Goal: Check status: Check status

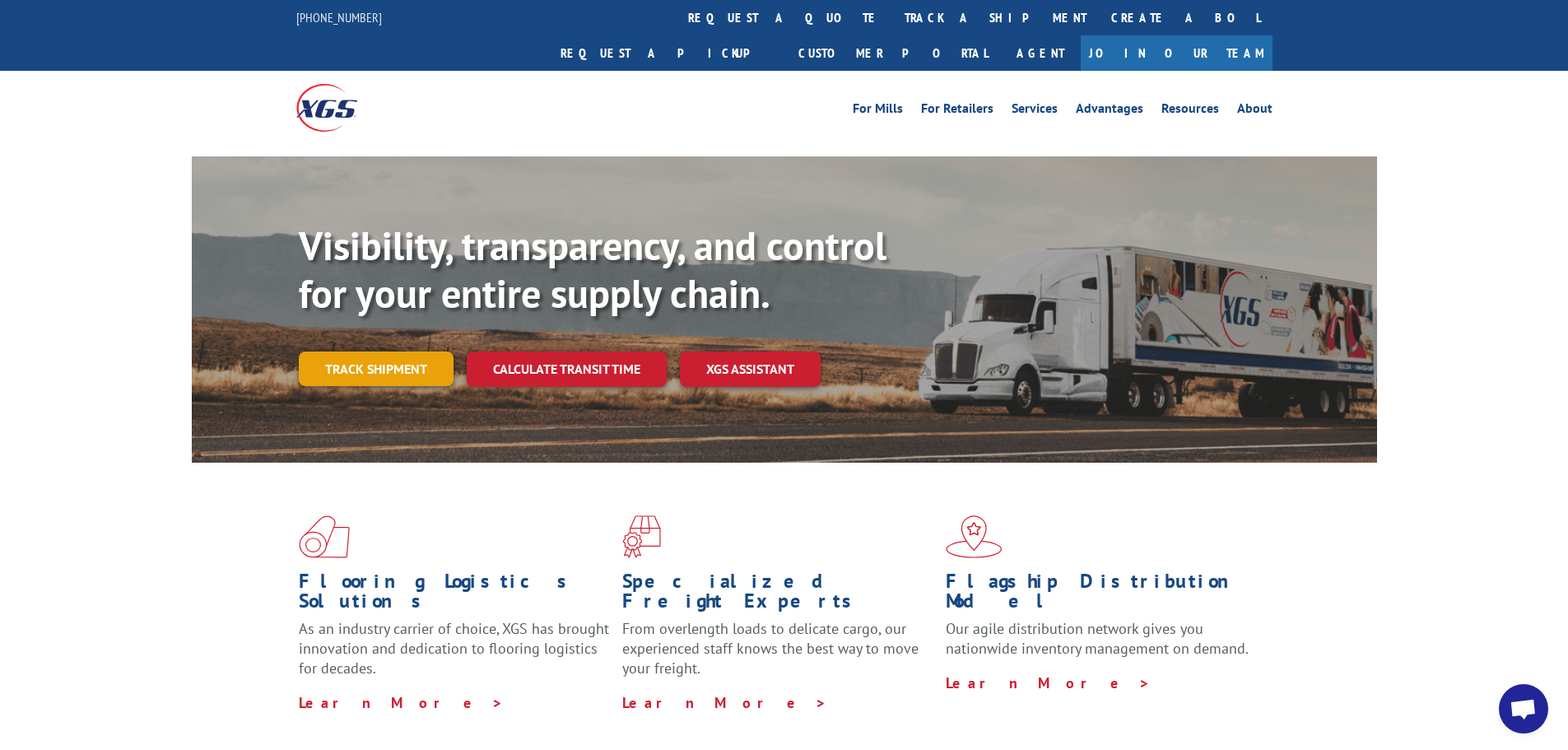
click at [357, 351] on link "Track shipment" at bounding box center [376, 368] width 154 height 35
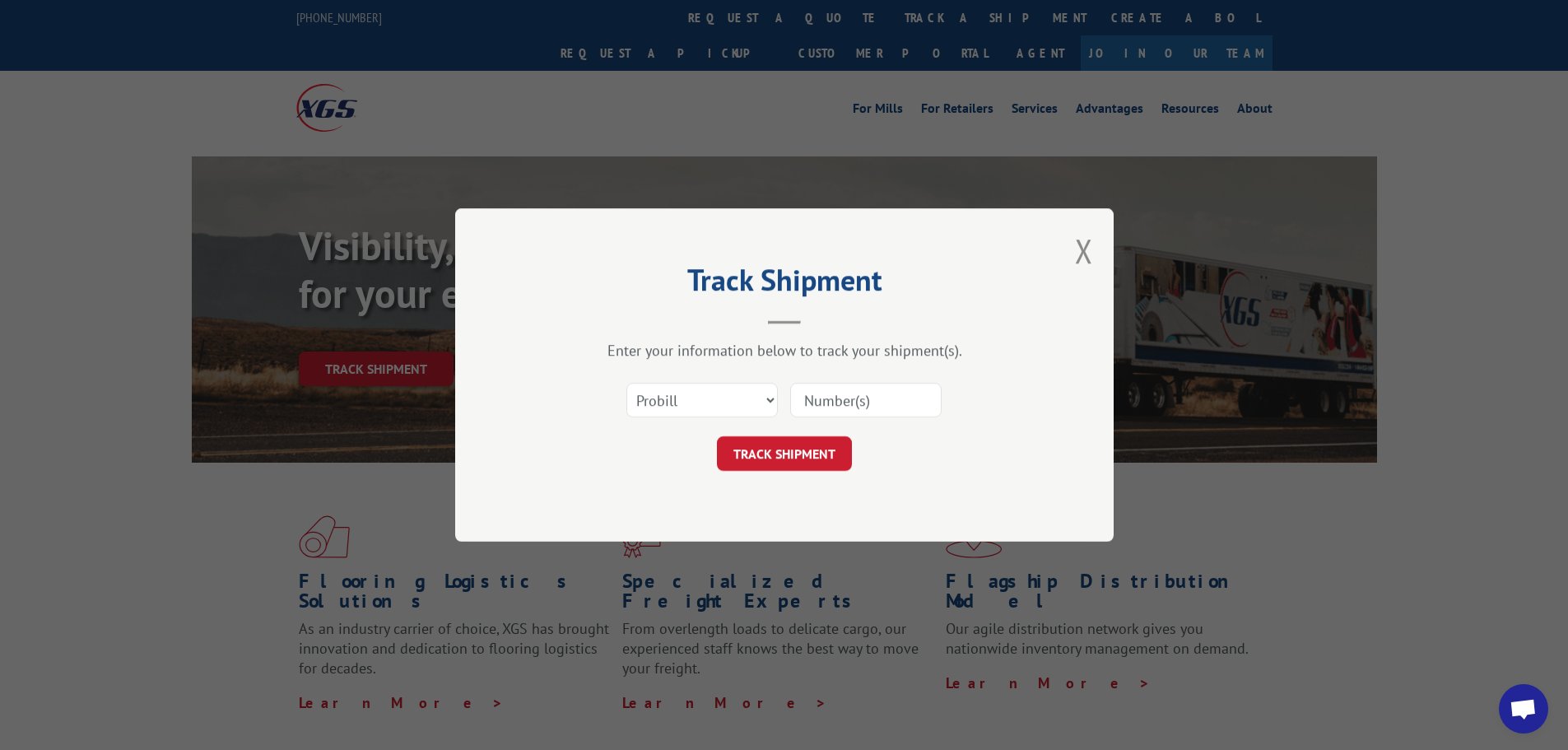
click at [863, 400] on input at bounding box center [865, 399] width 152 height 35
paste input "5547306"
type input "5547306"
click at [766, 455] on button "TRACK SHIPMENT" at bounding box center [784, 453] width 135 height 35
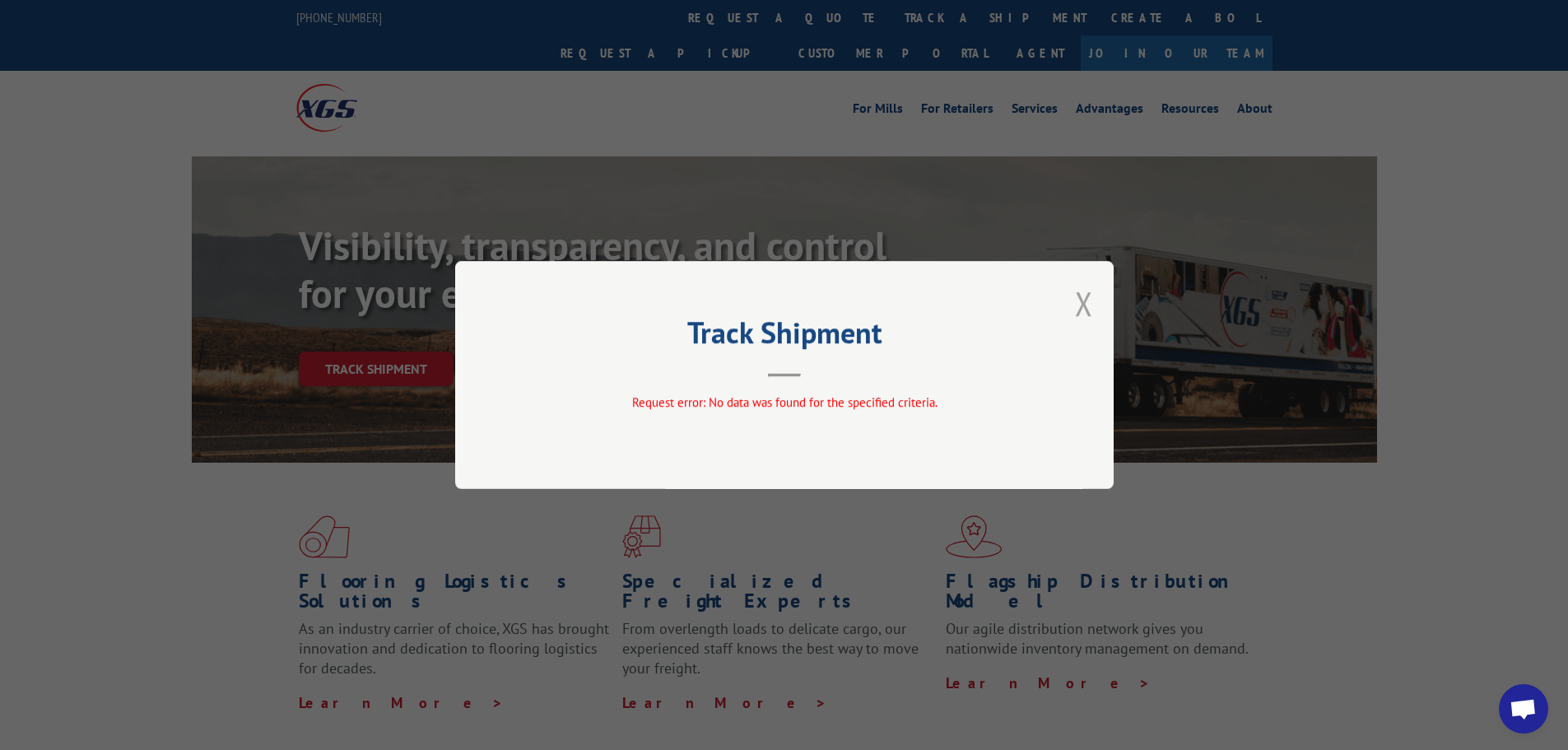
click at [1086, 298] on button "Close modal" at bounding box center [1084, 303] width 18 height 43
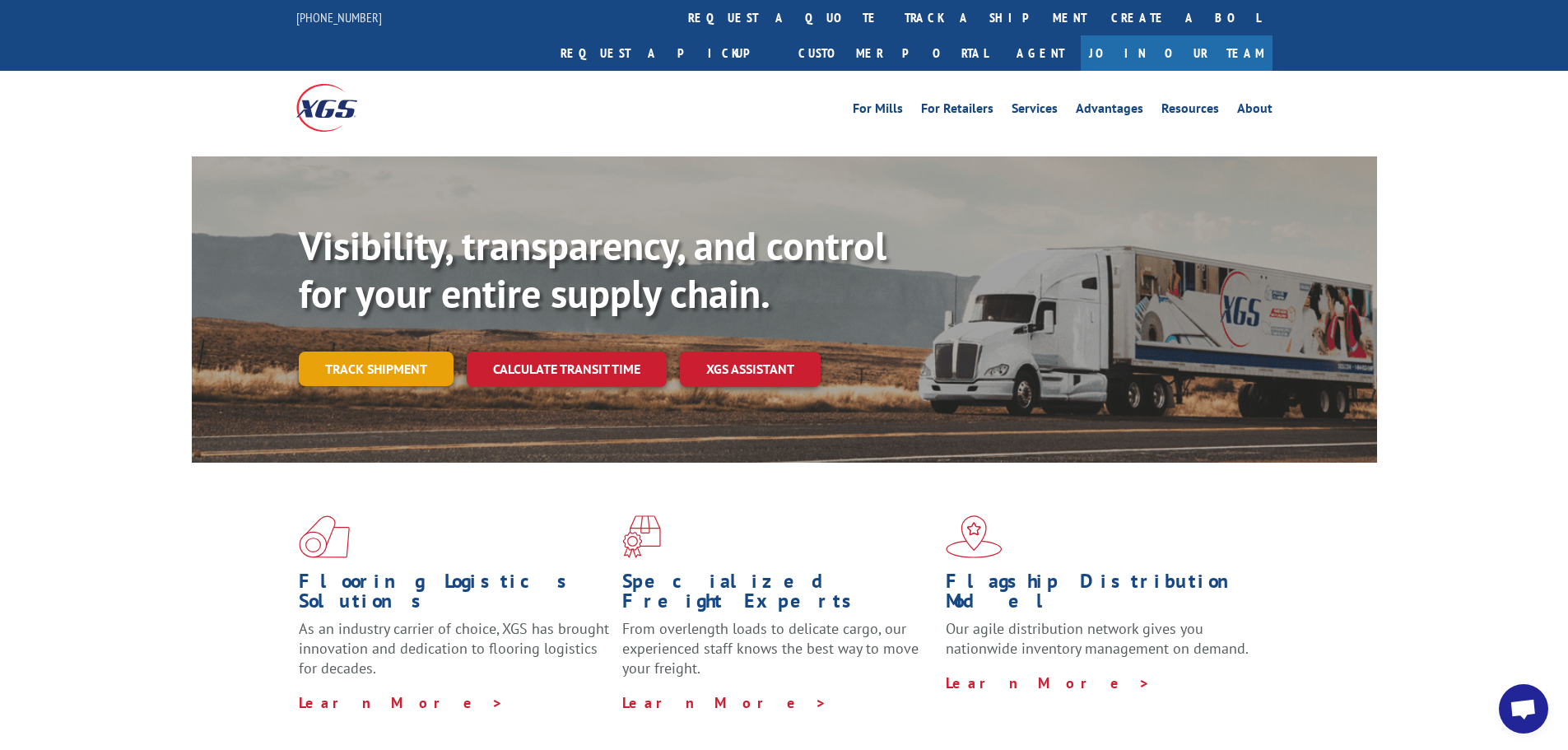
click at [360, 351] on link "Track shipment" at bounding box center [376, 368] width 154 height 35
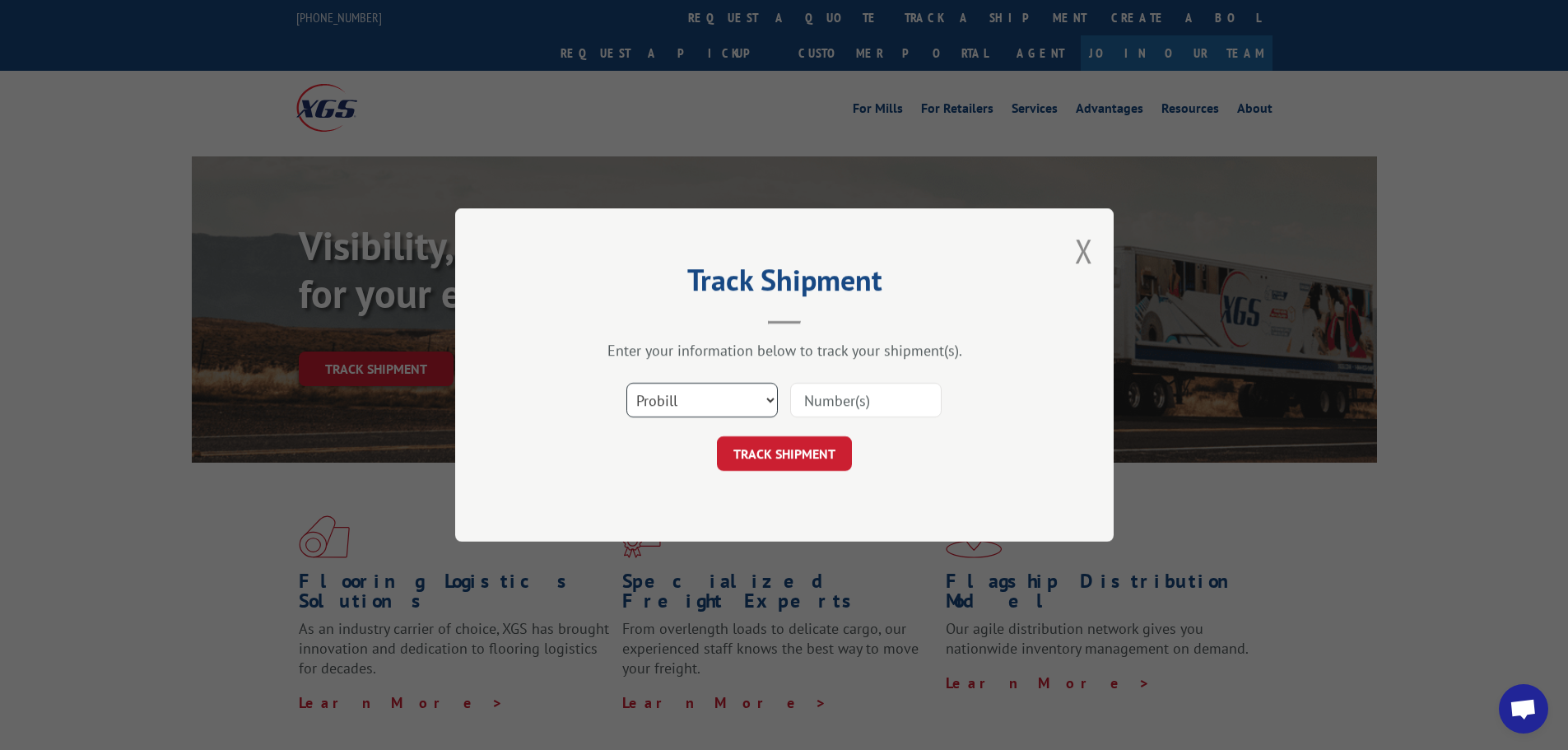
click at [731, 396] on select "Select category... Probill BOL PO" at bounding box center [702, 399] width 152 height 35
select select "bol"
click at [626, 383] on select "Select category... Probill BOL PO" at bounding box center [702, 399] width 152 height 35
click at [836, 399] on input at bounding box center [865, 399] width 152 height 35
paste input "W04925178"
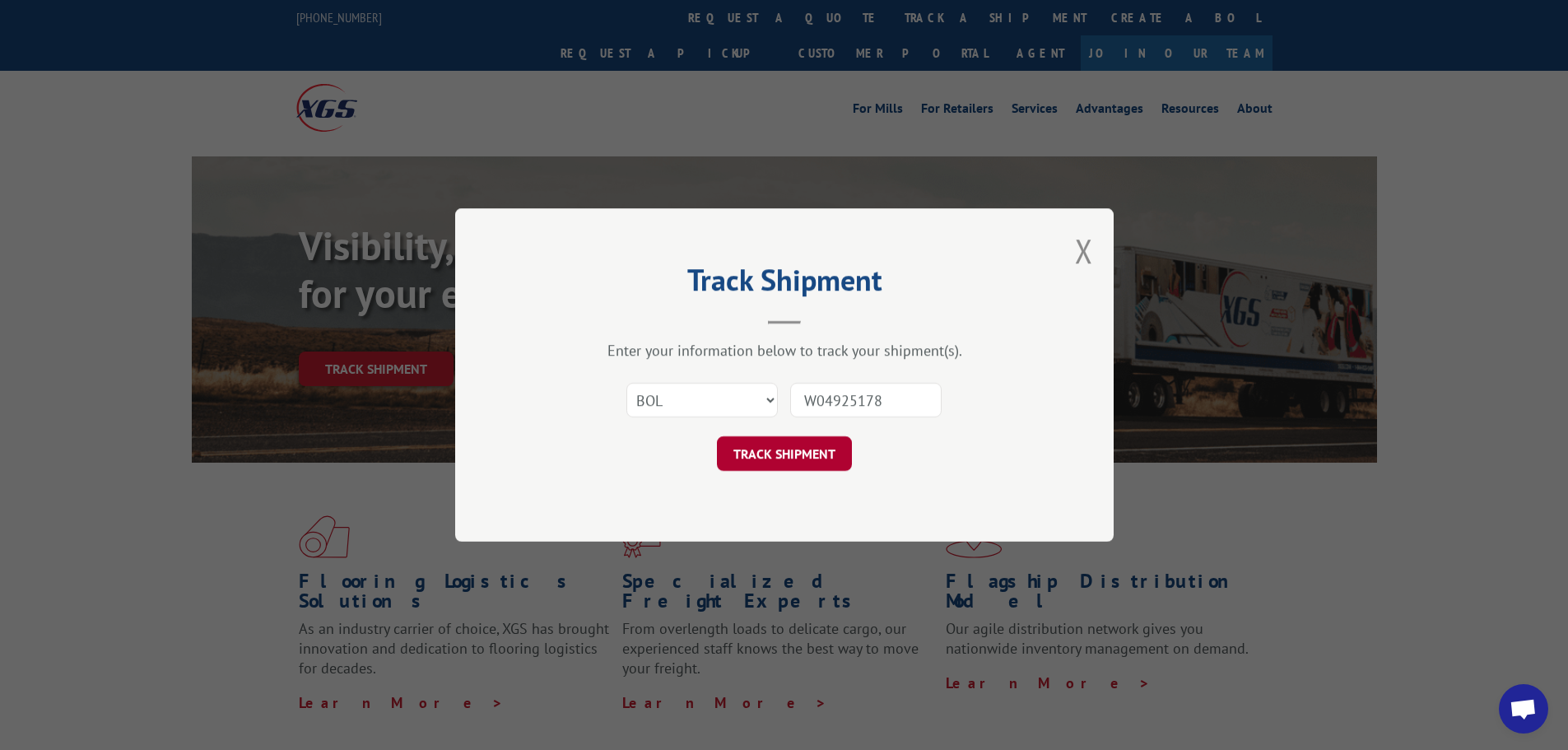
type input "W04925178"
click at [798, 451] on button "TRACK SHIPMENT" at bounding box center [784, 453] width 135 height 35
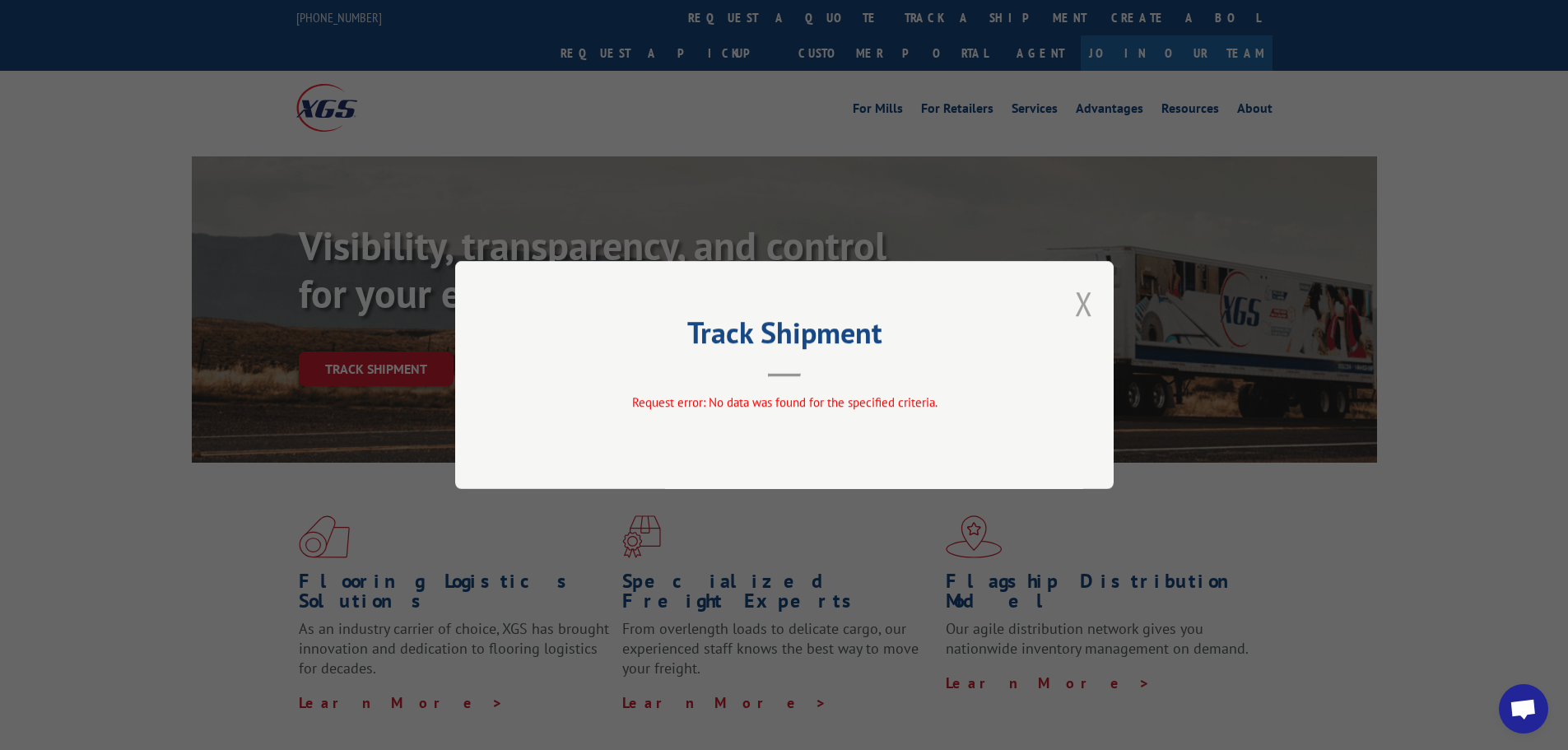
click at [1082, 300] on button "Close modal" at bounding box center [1084, 303] width 18 height 43
